Goal: Task Accomplishment & Management: Complete application form

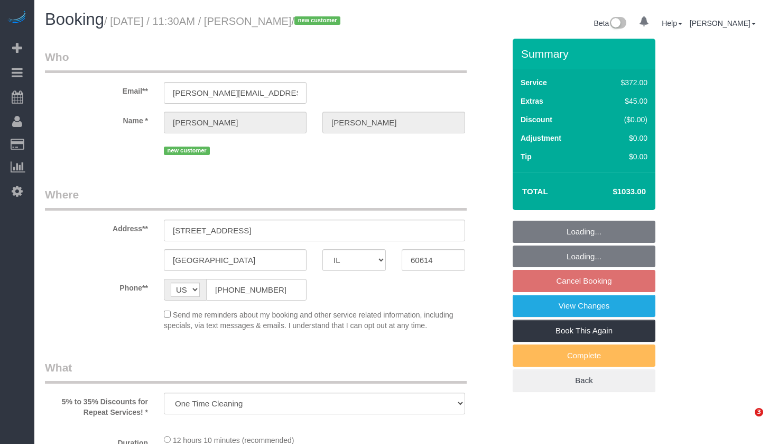
select select "IL"
select select "number:1"
select select "number:58"
select select "number:138"
select select "number:104"
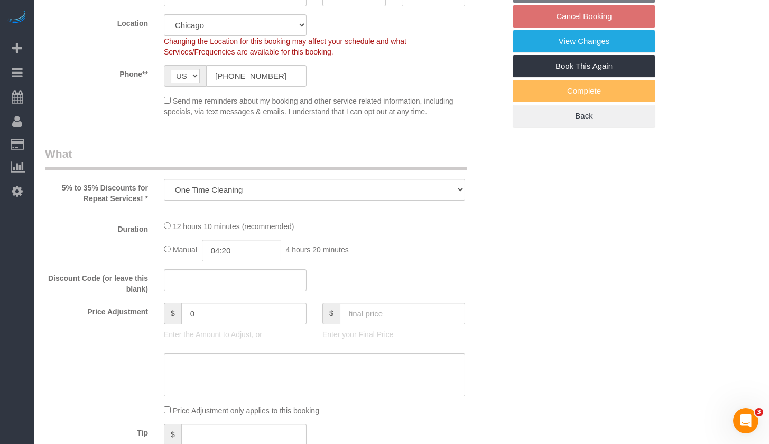
select select "514"
select select "6"
select select "1"
select select "10"
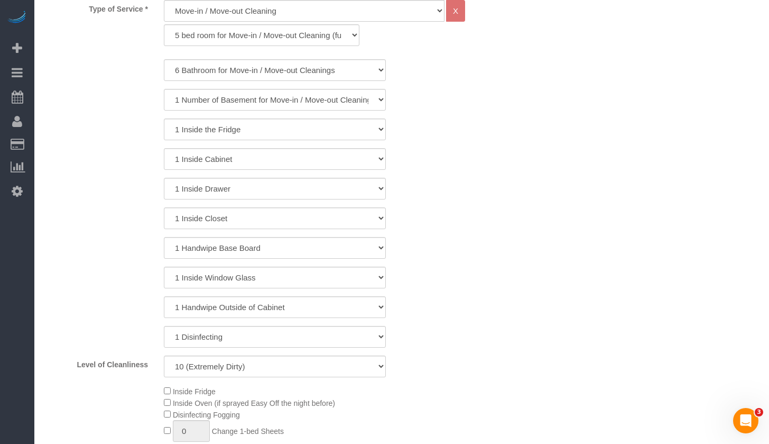
select select "6"
select select "1"
select select "10"
select select "object:1488"
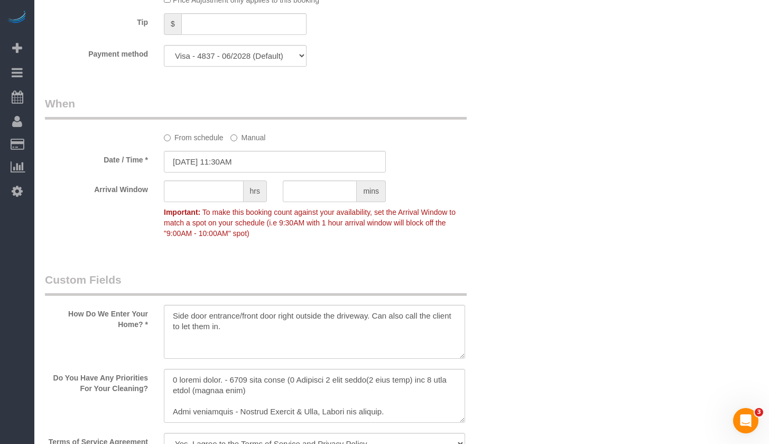
scroll to position [1480, 0]
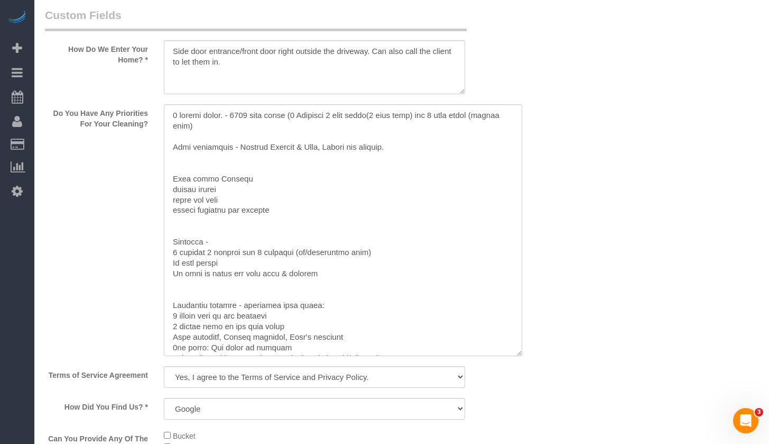
drag, startPoint x: 464, startPoint y: 155, endPoint x: 522, endPoint y: 358, distance: 211.0
click at [522, 356] on textarea at bounding box center [343, 230] width 358 height 252
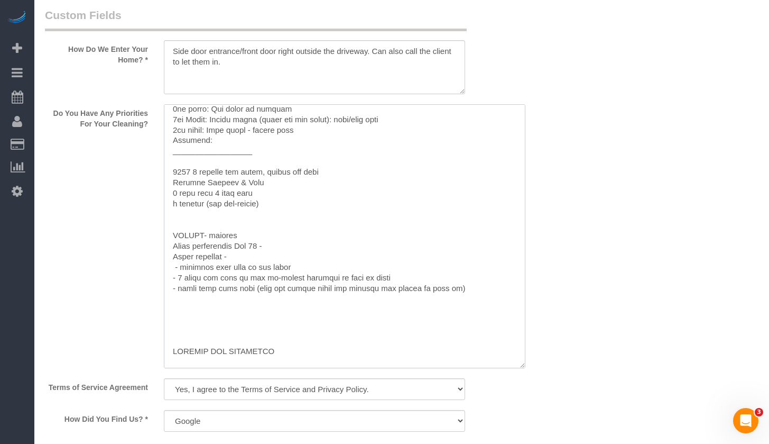
scroll to position [260, 0]
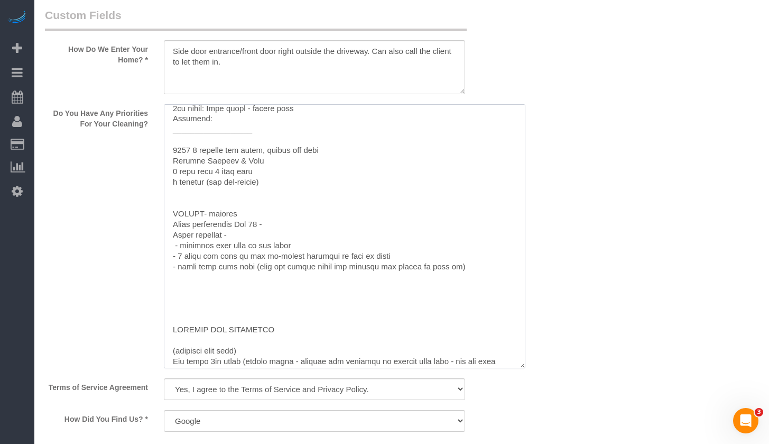
click at [300, 226] on textarea at bounding box center [345, 236] width 362 height 264
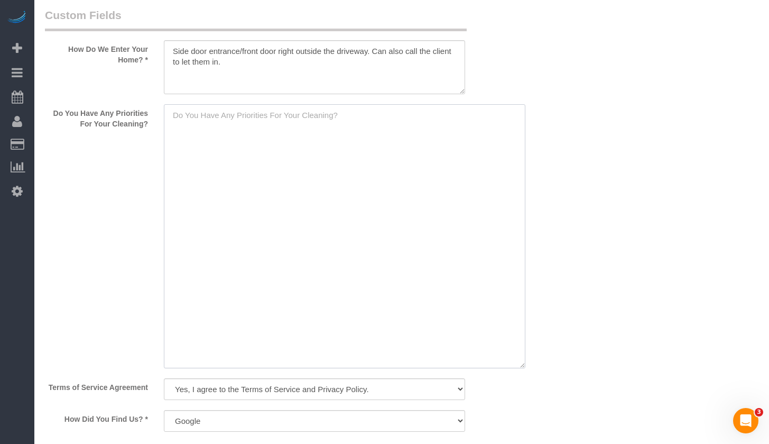
scroll to position [0, 0]
click at [246, 131] on textarea at bounding box center [345, 236] width 362 height 264
paste textarea "4 floors house. - 7000 sqft house (6 Bedrooms 6 full baths(2 bath tubs) and 4 h…"
click at [239, 128] on textarea at bounding box center [345, 236] width 362 height 264
click at [418, 116] on textarea at bounding box center [345, 236] width 362 height 264
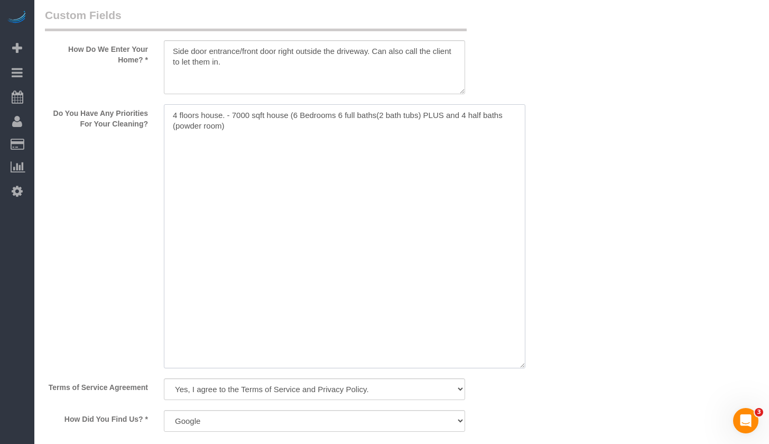
click at [329, 151] on textarea at bounding box center [345, 236] width 362 height 264
click at [209, 151] on textarea at bounding box center [345, 236] width 362 height 264
paste textarea "Main priorities - Primary Kitchen & Bath, Floors are covered."
click at [365, 213] on textarea at bounding box center [345, 236] width 362 height 264
paste textarea "Main floor Kitchen inside fridge stove top oven inside cabinets and drawers"
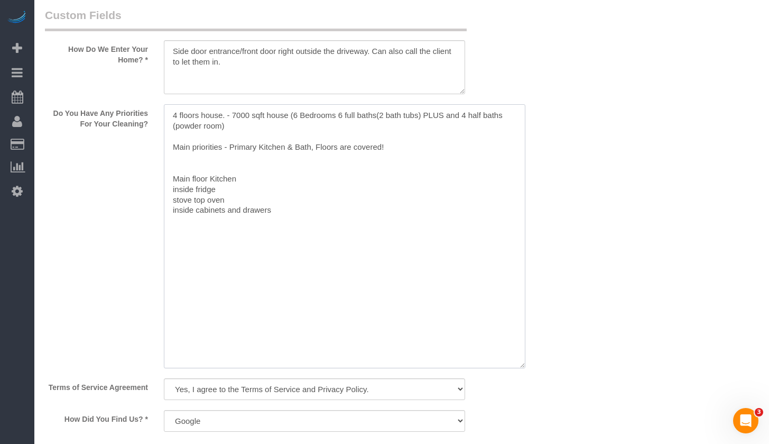
click at [206, 174] on textarea at bounding box center [345, 236] width 362 height 264
drag, startPoint x: 218, startPoint y: 177, endPoint x: 470, endPoint y: 200, distance: 253.3
click at [470, 200] on textarea at bounding box center [345, 236] width 362 height 264
click at [176, 189] on textarea at bounding box center [345, 236] width 362 height 264
click at [323, 225] on textarea at bounding box center [345, 236] width 362 height 264
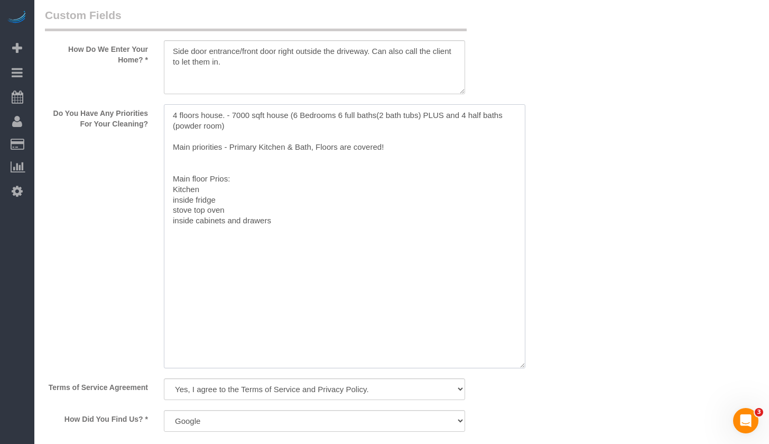
click at [264, 260] on textarea at bounding box center [345, 236] width 362 height 264
click at [217, 242] on textarea at bounding box center [345, 236] width 362 height 264
paste textarea "Basement - 1 kitchen 1 bedroom and 1 bathroom (tv/recreation area) No need frid…"
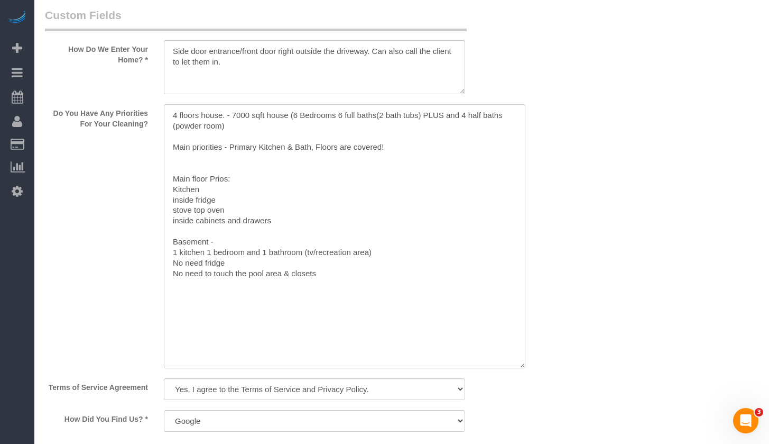
click at [182, 158] on textarea at bounding box center [345, 236] width 362 height 264
drag, startPoint x: 196, startPoint y: 214, endPoint x: 215, endPoint y: 214, distance: 18.5
click at [196, 214] on textarea at bounding box center [345, 236] width 362 height 264
click at [330, 220] on textarea at bounding box center [345, 236] width 362 height 264
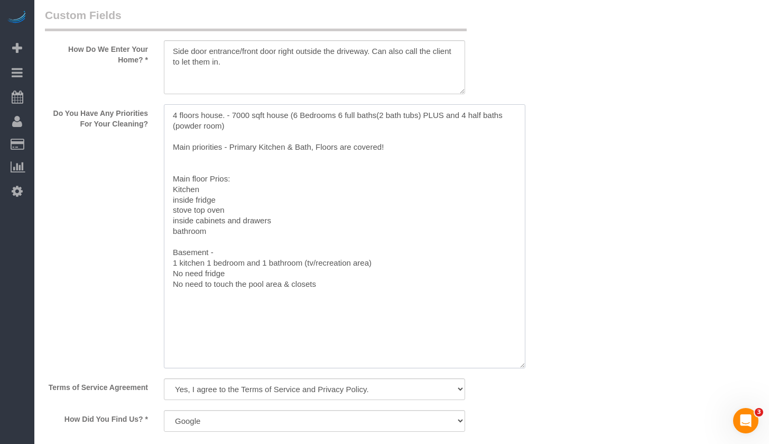
click at [276, 160] on textarea at bounding box center [345, 236] width 362 height 264
click at [200, 166] on textarea at bounding box center [345, 236] width 362 height 264
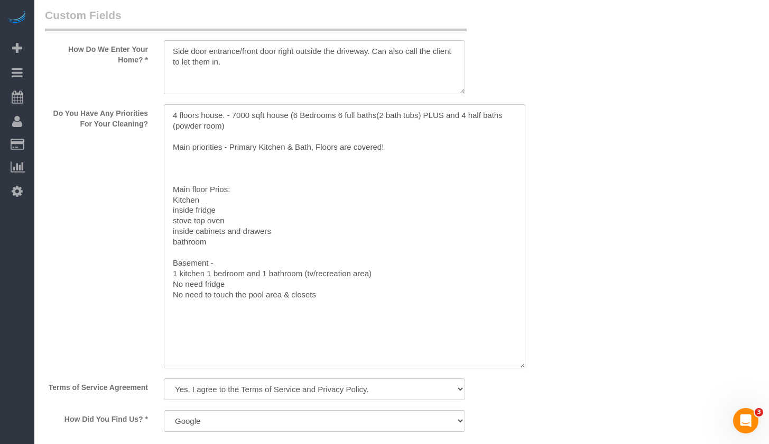
paste textarea "Main bathroom, Master bathroom, Baby's bathroom"
click at [173, 165] on textarea at bounding box center [345, 236] width 362 height 264
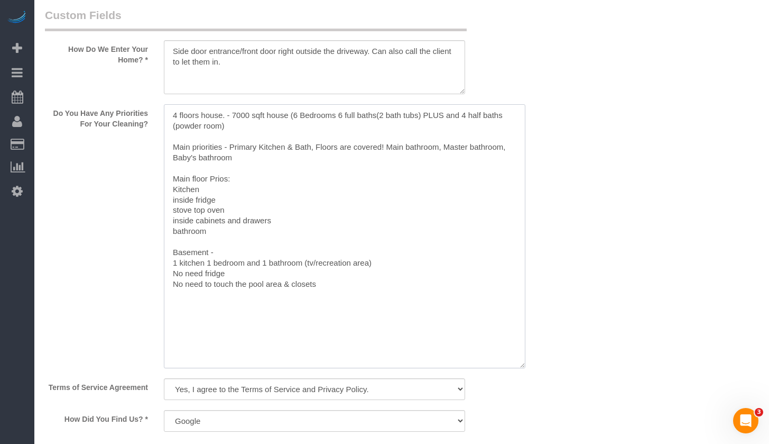
click at [242, 163] on textarea at bounding box center [345, 236] width 362 height 264
click at [245, 155] on textarea at bounding box center [345, 236] width 362 height 264
click at [217, 311] on textarea at bounding box center [345, 236] width 362 height 264
click at [186, 239] on textarea at bounding box center [345, 236] width 362 height 264
click at [235, 232] on textarea at bounding box center [345, 236] width 362 height 264
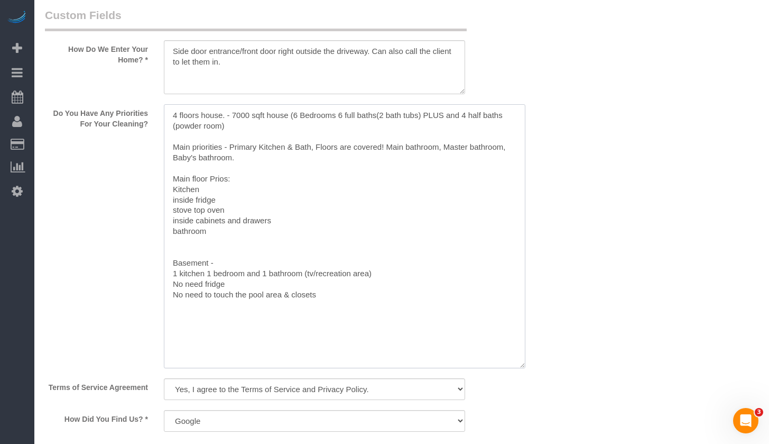
paste textarea "living area"
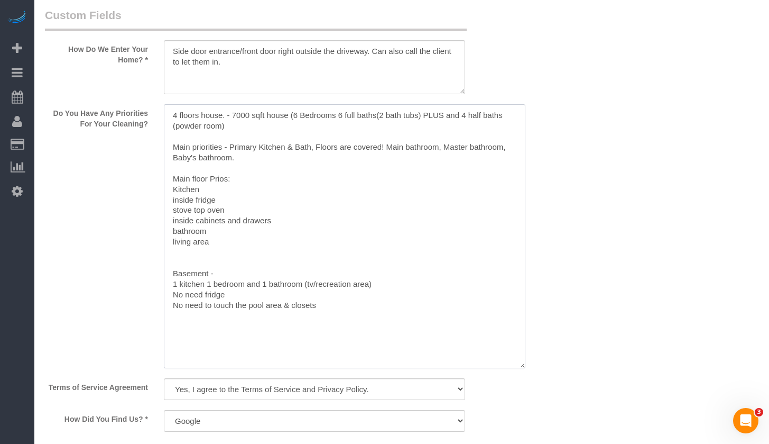
click at [245, 255] on textarea at bounding box center [345, 236] width 362 height 264
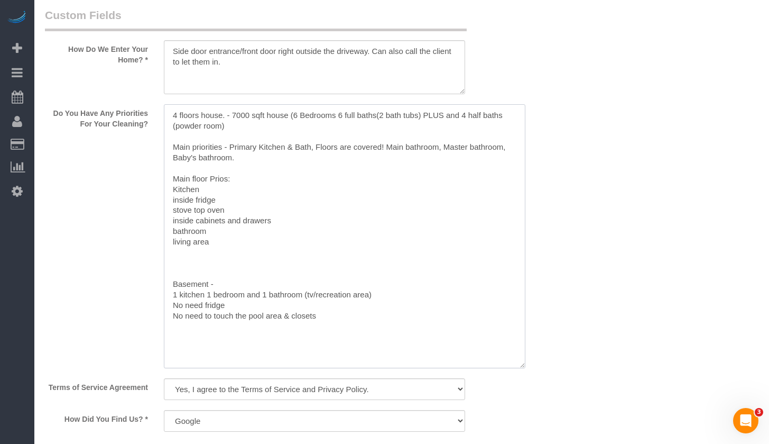
paste textarea "2nd Floor: Middle floor (below the top floor): nook/play area"
click at [205, 178] on textarea at bounding box center [345, 236] width 362 height 264
click at [213, 178] on textarea at bounding box center [345, 236] width 362 height 264
click at [287, 229] on textarea at bounding box center [345, 236] width 362 height 264
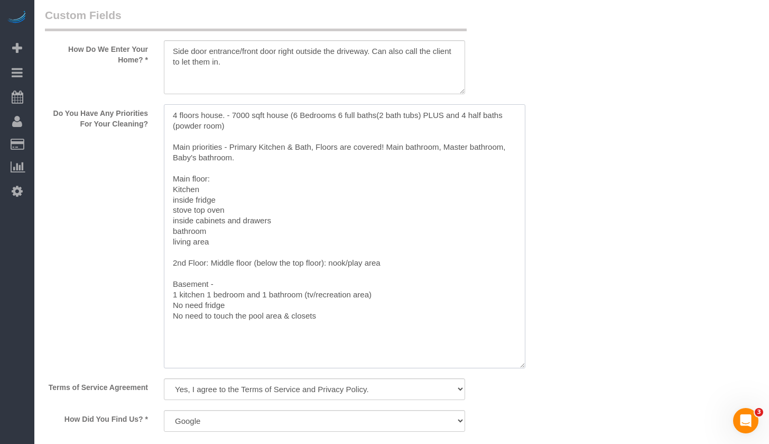
click at [333, 270] on textarea at bounding box center [345, 236] width 362 height 264
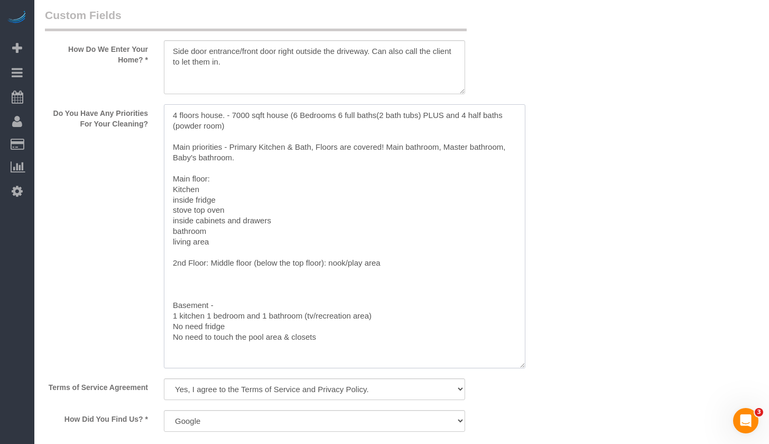
click at [219, 304] on textarea at bounding box center [345, 236] width 362 height 264
click at [229, 291] on textarea at bounding box center [345, 236] width 362 height 264
click at [214, 280] on textarea at bounding box center [345, 236] width 362 height 264
paste textarea "3rd floor: Top floor in general"
click at [212, 283] on textarea at bounding box center [345, 236] width 362 height 264
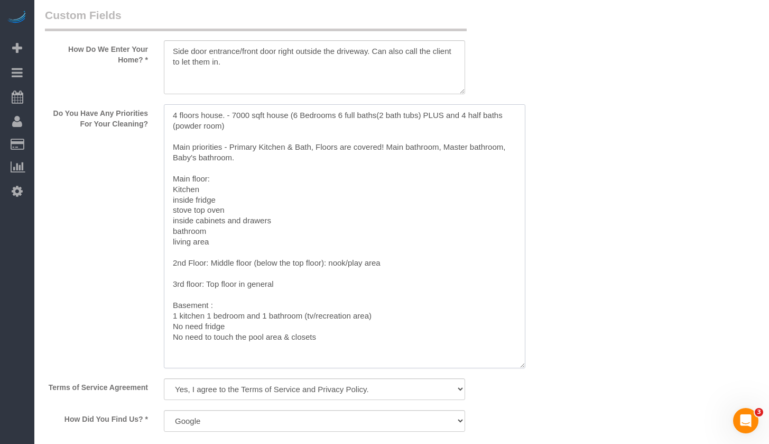
click at [212, 283] on textarea at bounding box center [345, 236] width 362 height 264
click at [271, 283] on textarea at bounding box center [345, 236] width 362 height 264
drag, startPoint x: 188, startPoint y: 295, endPoint x: 149, endPoint y: 278, distance: 42.4
click at [149, 278] on div "Do You Have Any Priorities For Your Cleaning?" at bounding box center [275, 237] width 476 height 266
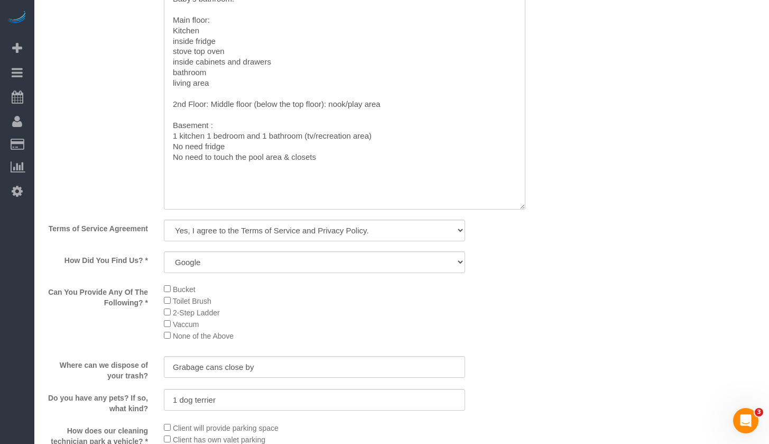
scroll to position [1427, 0]
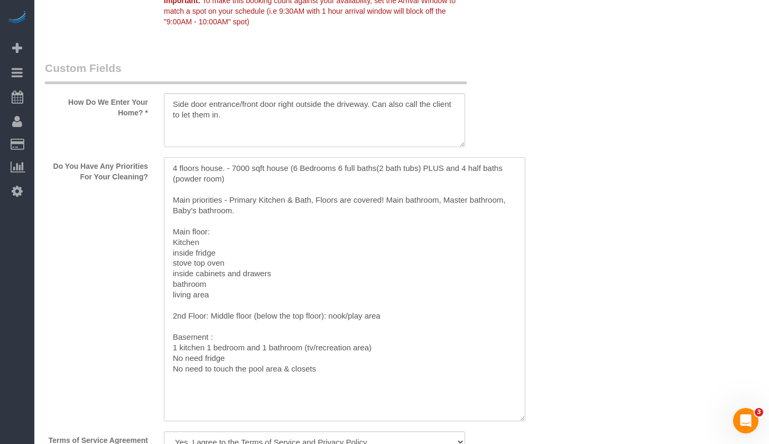
click at [287, 178] on textarea at bounding box center [345, 289] width 362 height 264
click at [281, 174] on textarea at bounding box center [345, 289] width 362 height 264
paste textarea "Moving in for work"
click at [258, 211] on textarea at bounding box center [345, 289] width 362 height 264
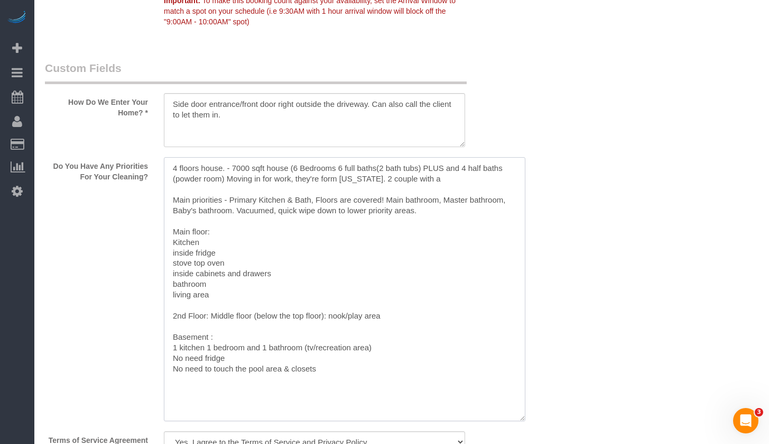
click at [445, 220] on textarea at bounding box center [345, 289] width 362 height 264
click at [447, 182] on textarea at bounding box center [345, 289] width 362 height 264
click at [458, 183] on textarea at bounding box center [345, 289] width 362 height 264
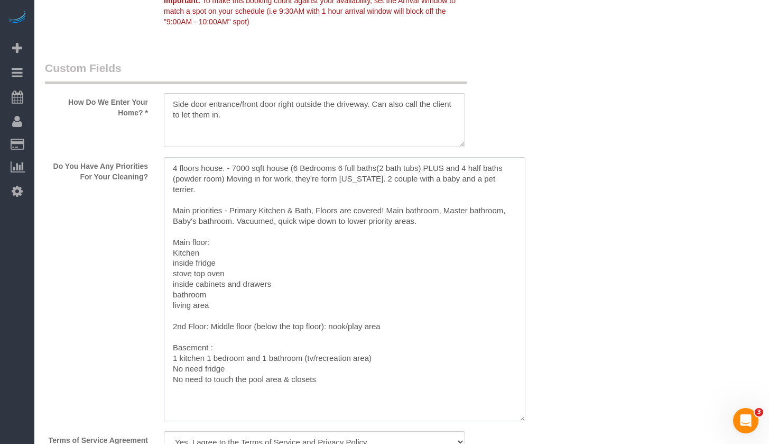
click at [210, 329] on textarea at bounding box center [345, 289] width 362 height 264
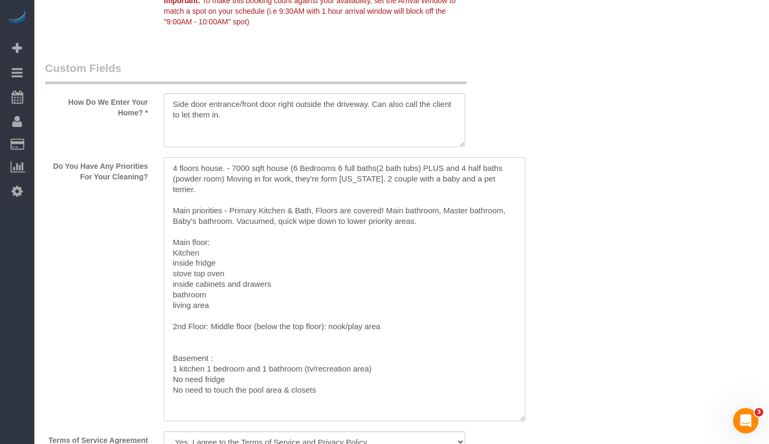
paste textarea "Top floor 3rd floor (master floor - bedroom and bathroom so rooftop deck area -…"
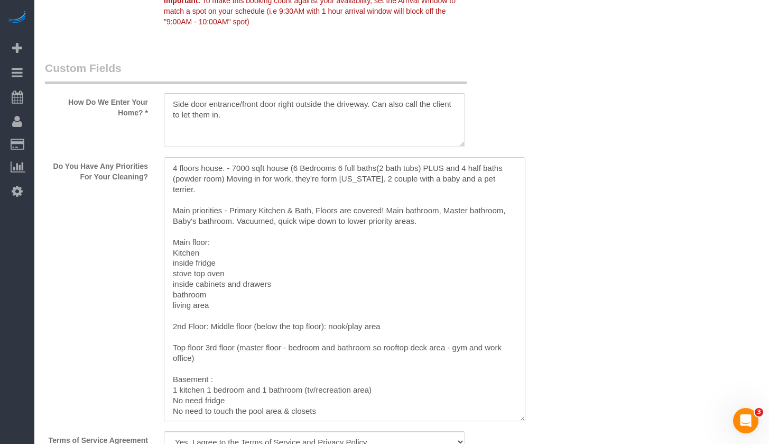
scroll to position [11, 0]
click at [263, 303] on textarea at bounding box center [345, 289] width 362 height 264
click at [409, 309] on textarea at bounding box center [345, 289] width 362 height 264
click at [265, 220] on textarea at bounding box center [345, 289] width 362 height 264
click at [210, 244] on textarea at bounding box center [345, 289] width 362 height 264
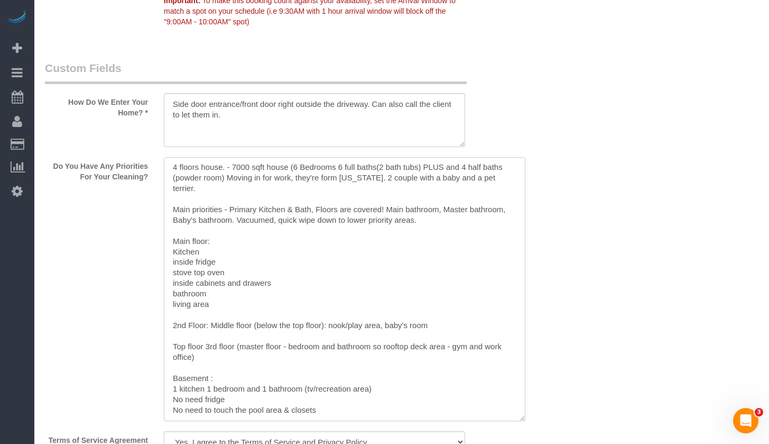
click at [296, 250] on textarea at bounding box center [345, 289] width 362 height 264
click at [231, 280] on textarea at bounding box center [345, 289] width 362 height 264
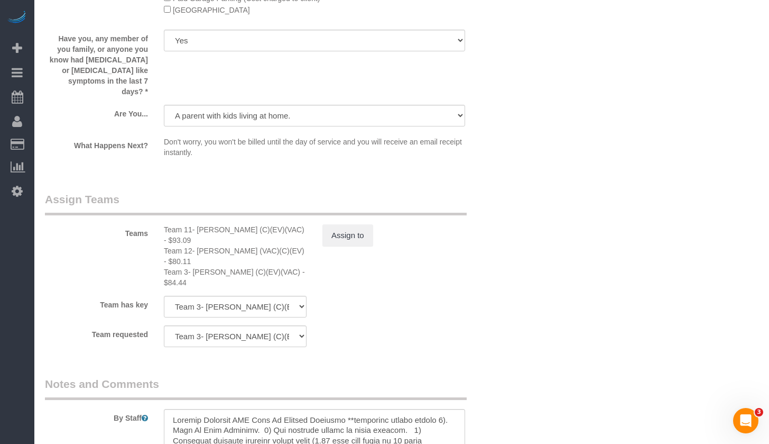
scroll to position [2220, 0]
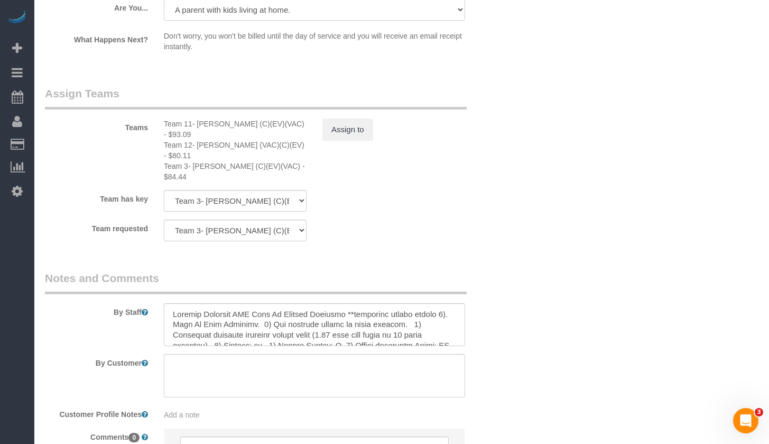
type textarea "4 floors house. - 7000 sqft house (6 Bedrooms 6 full baths(2 bath tubs) PLUS an…"
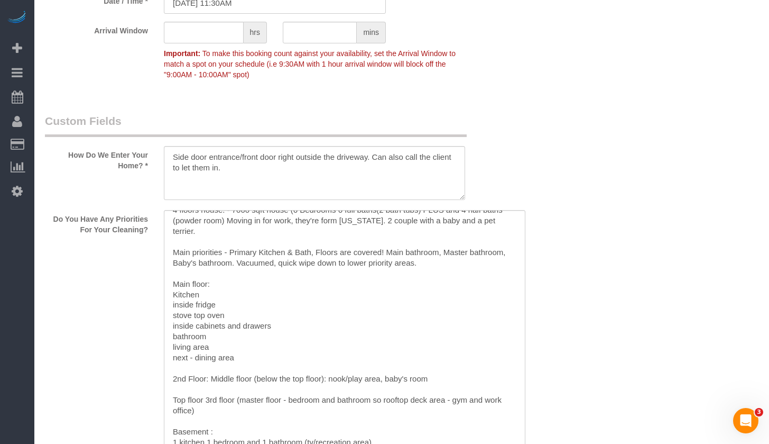
scroll to position [0, 0]
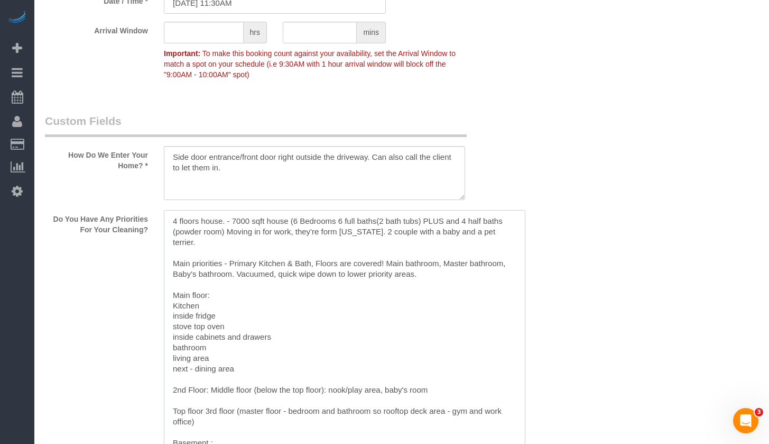
click at [256, 237] on textarea at bounding box center [345, 342] width 362 height 264
click at [328, 233] on textarea at bounding box center [345, 342] width 362 height 264
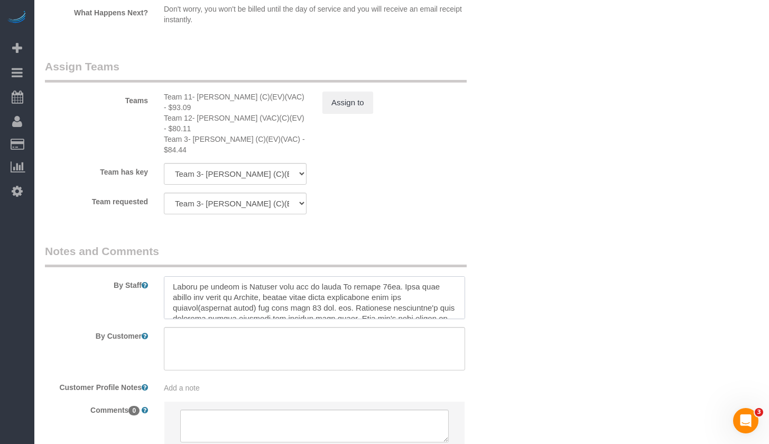
scroll to position [106, 0]
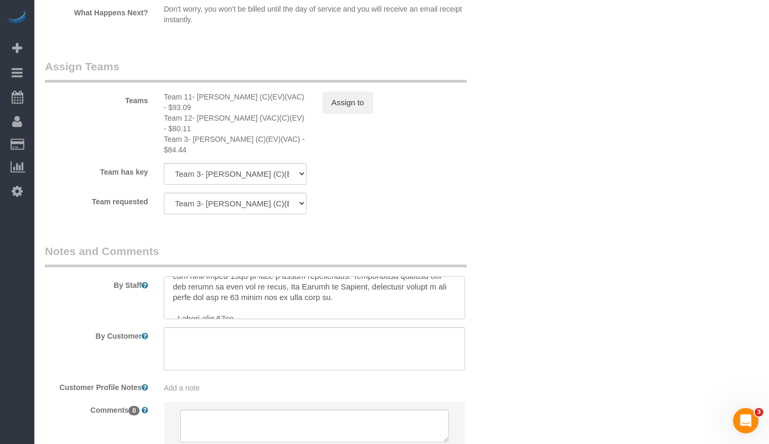
drag, startPoint x: 399, startPoint y: 224, endPoint x: 170, endPoint y: 274, distance: 234.3
click at [170, 276] on textarea at bounding box center [314, 297] width 301 height 43
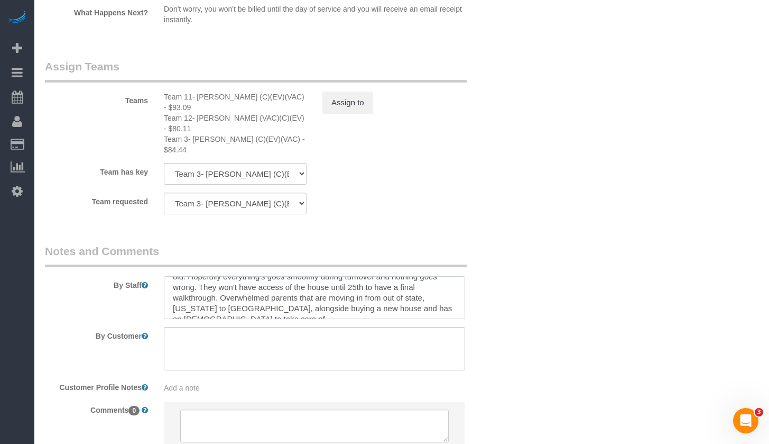
scroll to position [42, 0]
click at [172, 276] on textarea at bounding box center [314, 297] width 301 height 43
click at [337, 276] on textarea at bounding box center [314, 297] width 301 height 43
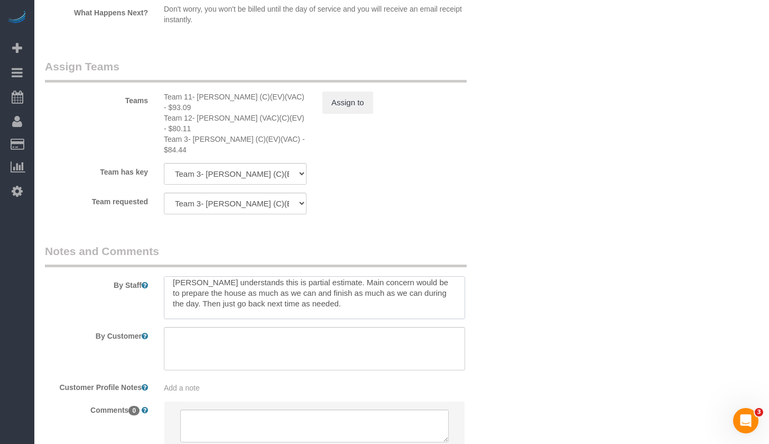
scroll to position [137, 0]
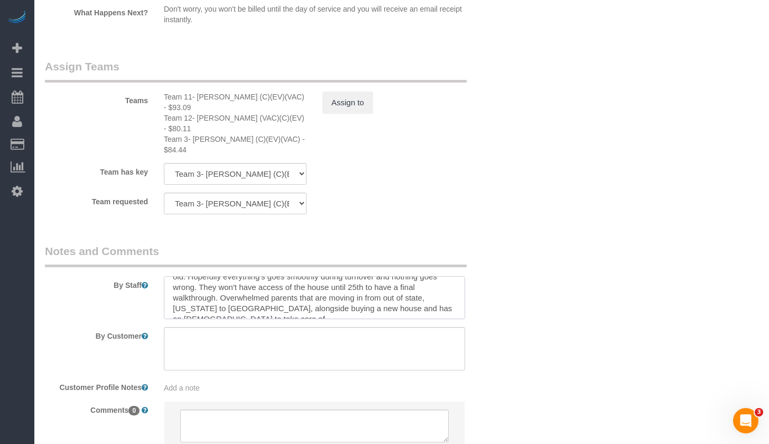
drag, startPoint x: 322, startPoint y: 277, endPoint x: 365, endPoint y: 281, distance: 43.6
click at [361, 279] on textarea at bounding box center [314, 297] width 301 height 43
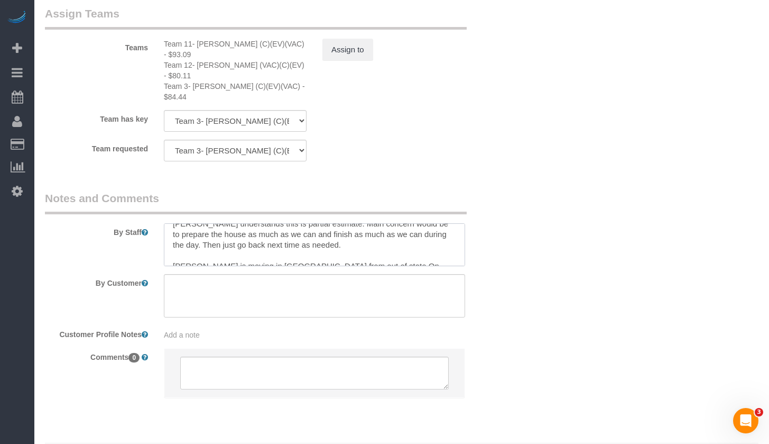
scroll to position [58, 0]
click at [344, 223] on textarea at bounding box center [314, 244] width 301 height 43
drag, startPoint x: 323, startPoint y: 199, endPoint x: 354, endPoint y: 223, distance: 38.8
click at [345, 226] on textarea at bounding box center [314, 244] width 301 height 43
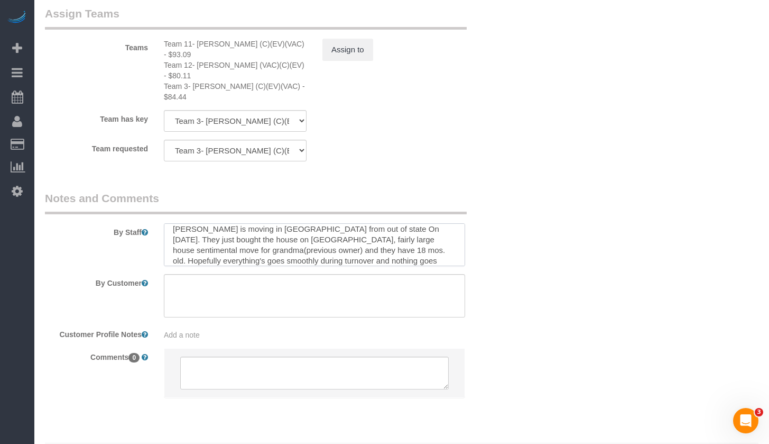
scroll to position [63, 0]
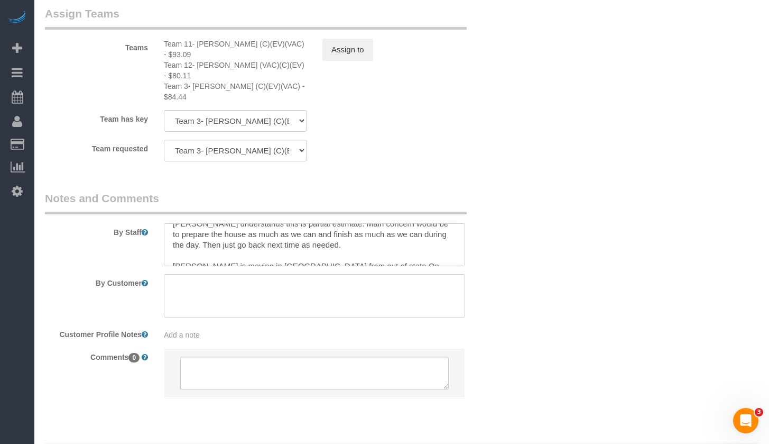
click at [346, 223] on textarea at bounding box center [314, 244] width 301 height 43
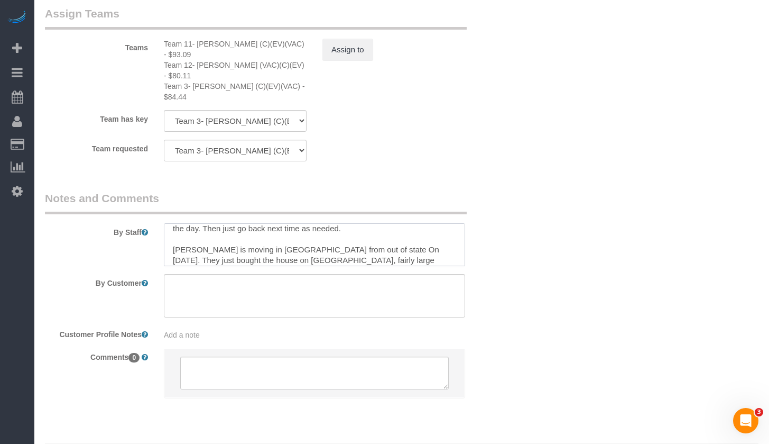
scroll to position [137, 0]
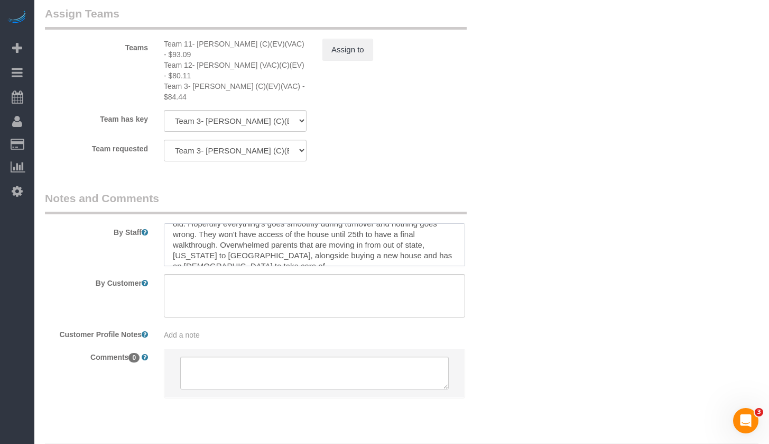
drag, startPoint x: 322, startPoint y: 195, endPoint x: 328, endPoint y: 237, distance: 42.8
click at [328, 237] on sui-booking-comments "By Staff By Customer Customer Profile Notes Add a note Comments 0" at bounding box center [275, 299] width 460 height 218
click at [309, 223] on textarea at bounding box center [314, 244] width 301 height 43
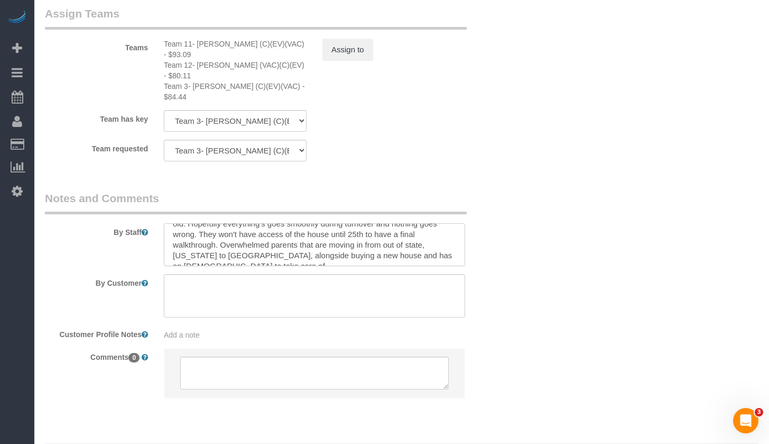
drag, startPoint x: 176, startPoint y: 224, endPoint x: 436, endPoint y: 246, distance: 261.1
click at [436, 246] on sui-booking-comments "By Staff By Customer Customer Profile Notes Add a note Comments 0" at bounding box center [275, 299] width 460 height 218
click at [255, 274] on textarea at bounding box center [314, 295] width 301 height 43
click at [405, 223] on textarea at bounding box center [314, 244] width 301 height 43
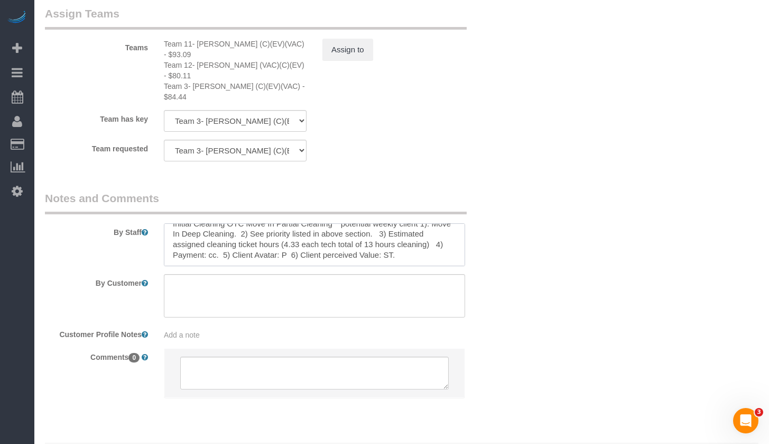
click at [377, 223] on textarea at bounding box center [314, 244] width 301 height 43
paste textarea "[PERSON_NAME] understands this is partial estimate. Main goal is to prepare the…"
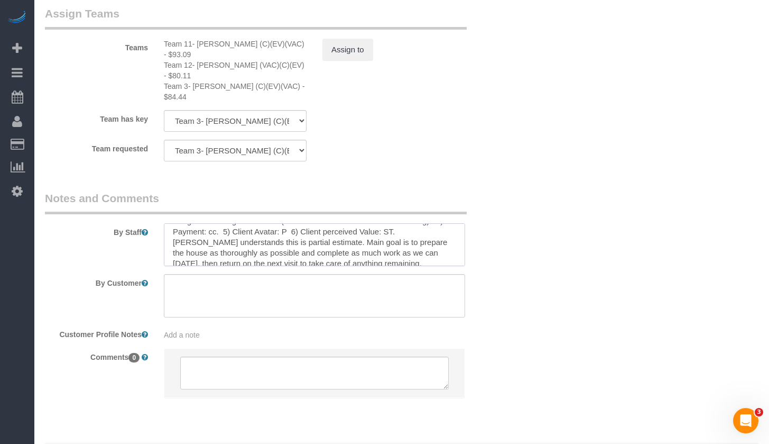
scroll to position [27, 0]
click at [223, 223] on textarea at bounding box center [314, 244] width 301 height 43
click at [226, 223] on textarea at bounding box center [314, 244] width 301 height 43
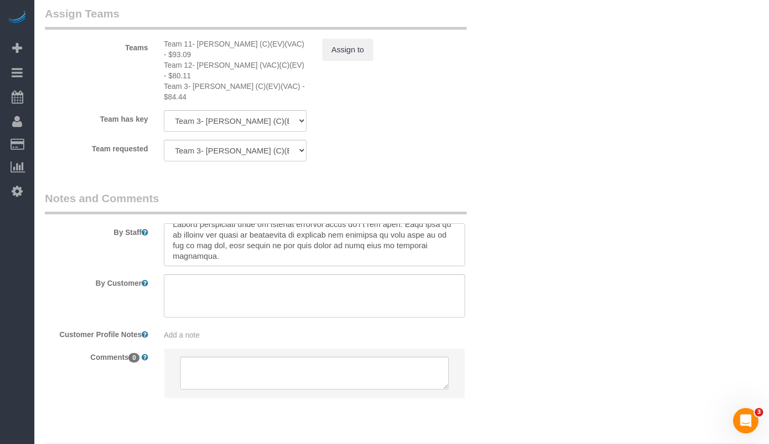
click at [380, 223] on textarea at bounding box center [314, 244] width 301 height 43
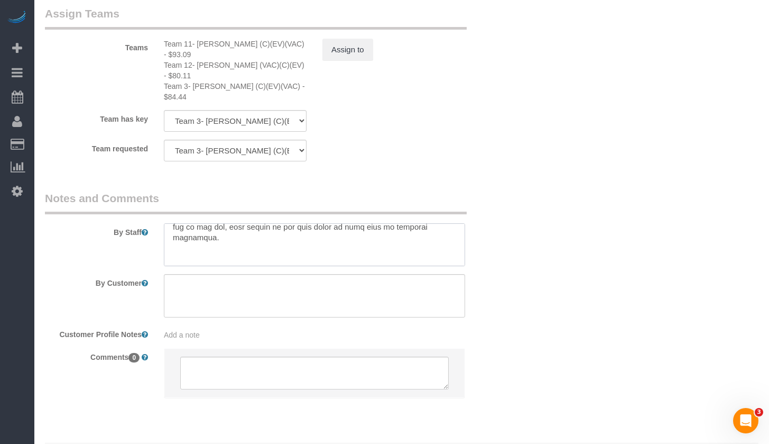
scroll to position [76, 0]
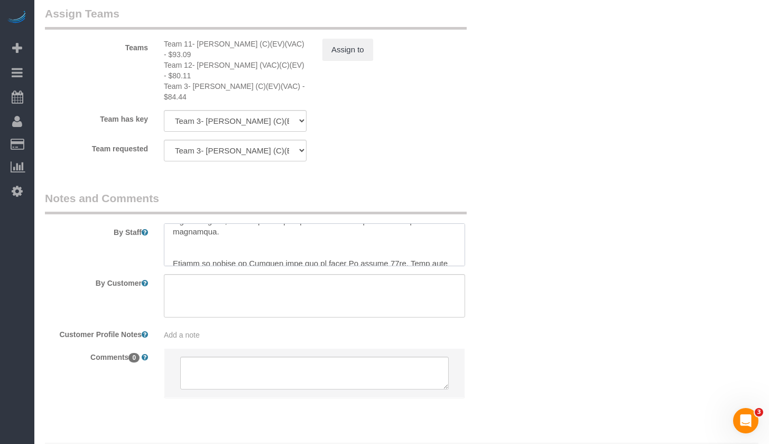
click at [382, 223] on textarea at bounding box center [314, 244] width 301 height 43
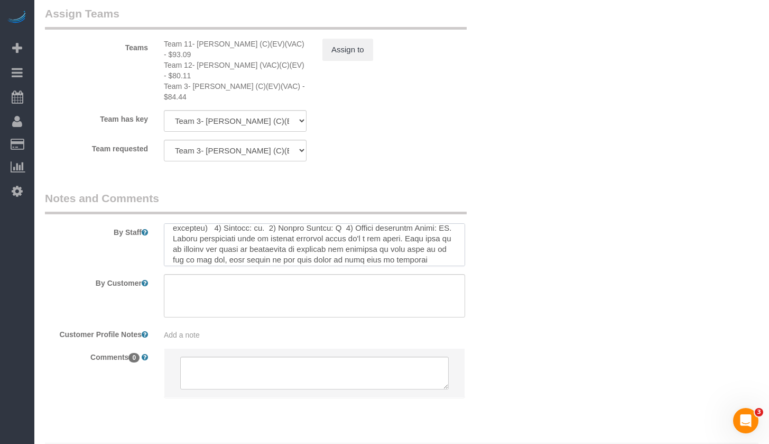
scroll to position [47, 0]
click at [247, 232] on textarea at bounding box center [314, 244] width 301 height 43
click at [315, 230] on textarea at bounding box center [314, 244] width 301 height 43
click at [270, 229] on textarea at bounding box center [314, 244] width 301 height 43
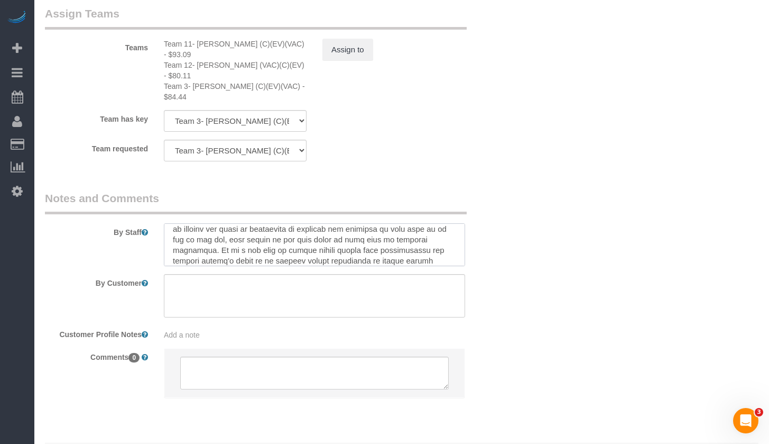
drag, startPoint x: 228, startPoint y: 225, endPoint x: 217, endPoint y: 228, distance: 11.7
click at [355, 224] on textarea at bounding box center [314, 244] width 301 height 43
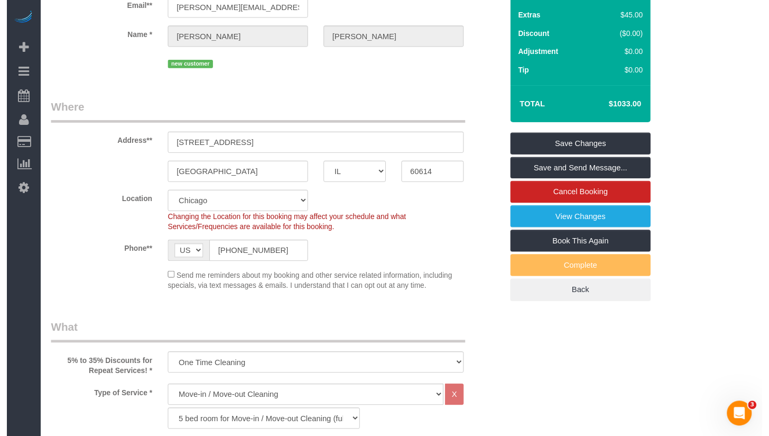
scroll to position [0, 0]
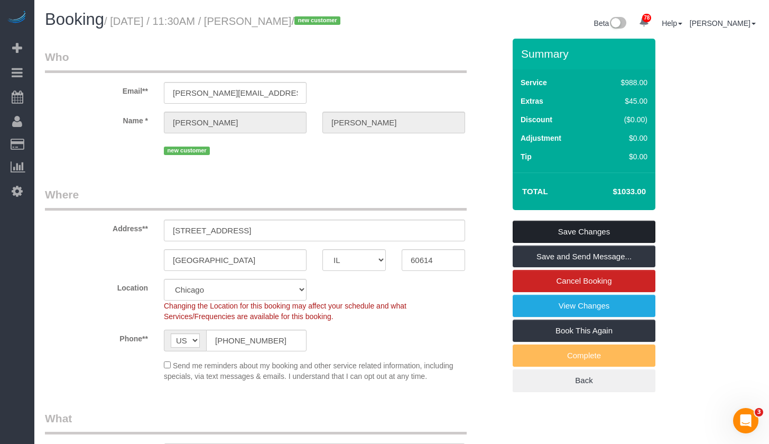
type textarea "Initial Cleaning OTC Move In Partial Cleaning **potential weekly client 1). Mov…"
click at [585, 234] on link "Save Changes" at bounding box center [584, 231] width 143 height 22
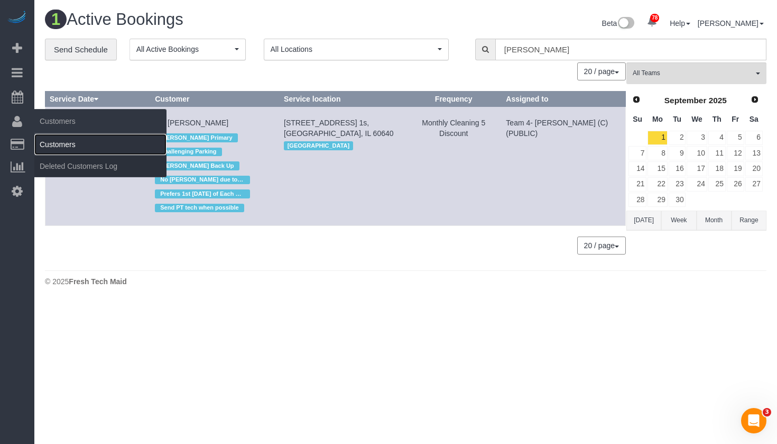
click at [63, 140] on link "Customers" at bounding box center [100, 144] width 132 height 21
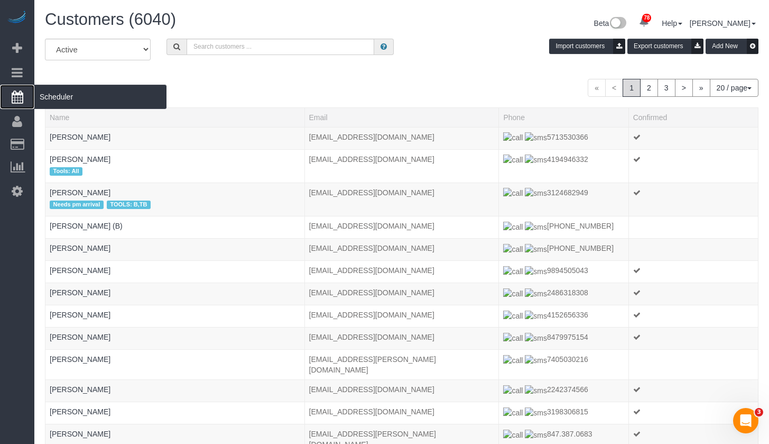
click at [49, 91] on span "Scheduler" at bounding box center [100, 97] width 132 height 24
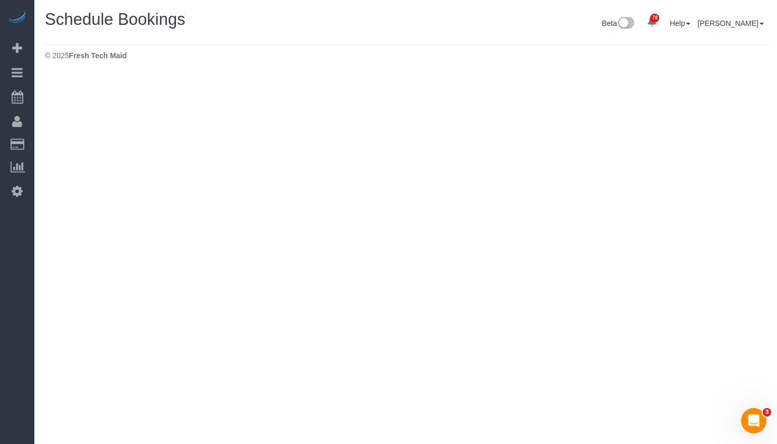
click at [91, 5] on div "Schedule Bookings Beta 78 Your Notifications You have 0 alerts × You have 1 to …" at bounding box center [405, 38] width 743 height 76
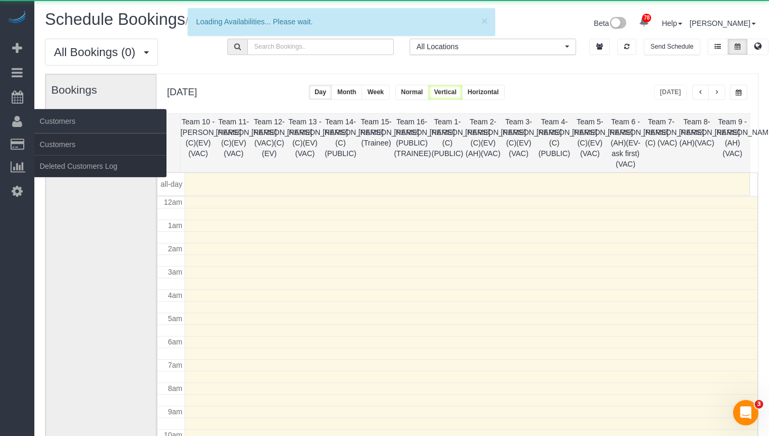
scroll to position [140, 0]
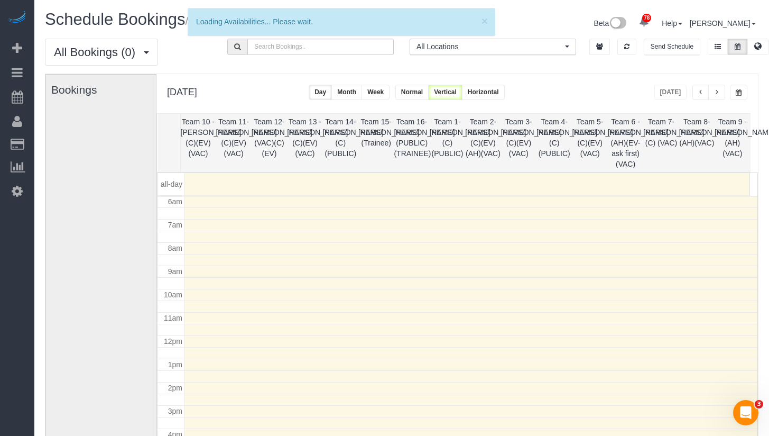
click at [741, 95] on span "button" at bounding box center [739, 92] width 6 height 6
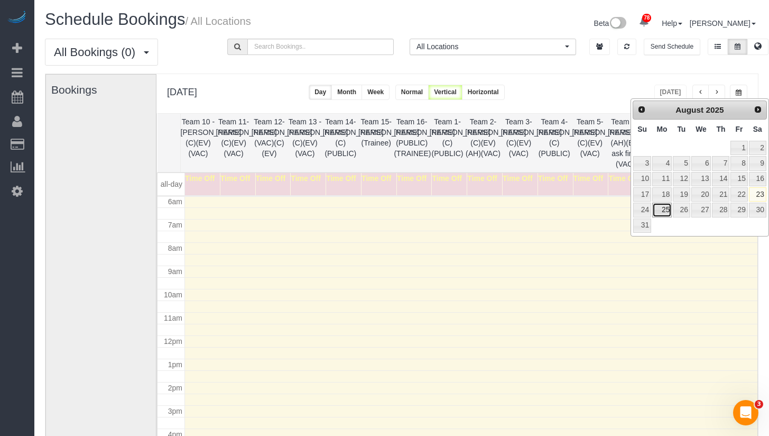
click at [661, 208] on link "25" at bounding box center [662, 209] width 20 height 14
type input "**********"
